Goal: Use online tool/utility: Utilize a website feature to perform a specific function

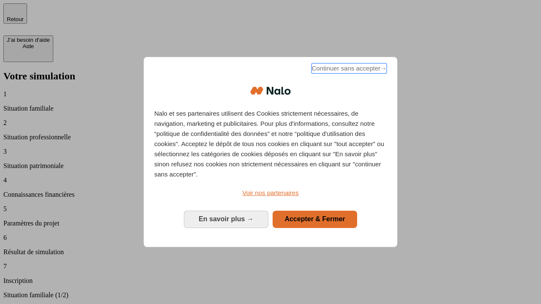
click at [348, 70] on span "Continuer sans accepter →" at bounding box center [348, 68] width 75 height 10
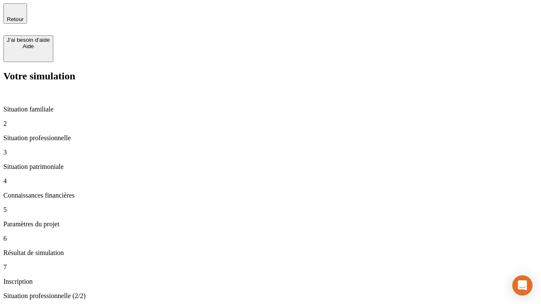
type input "30 000"
type input "1 000"
